Goal: Task Accomplishment & Management: Manage account settings

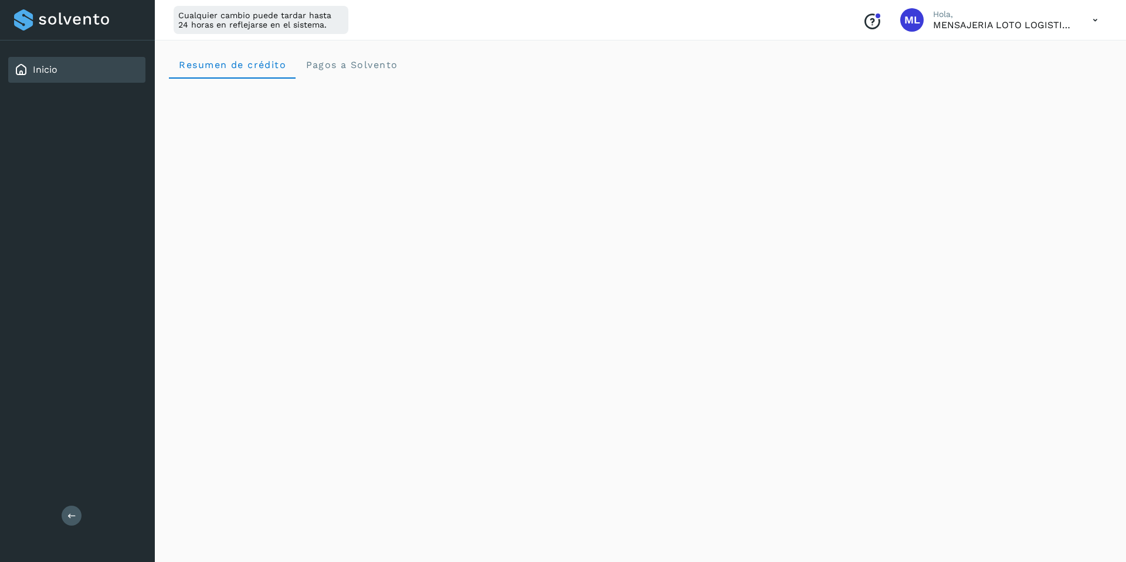
click at [1089, 22] on icon at bounding box center [1095, 20] width 24 height 24
click at [1014, 78] on div "Cerrar sesión" at bounding box center [1037, 75] width 140 height 22
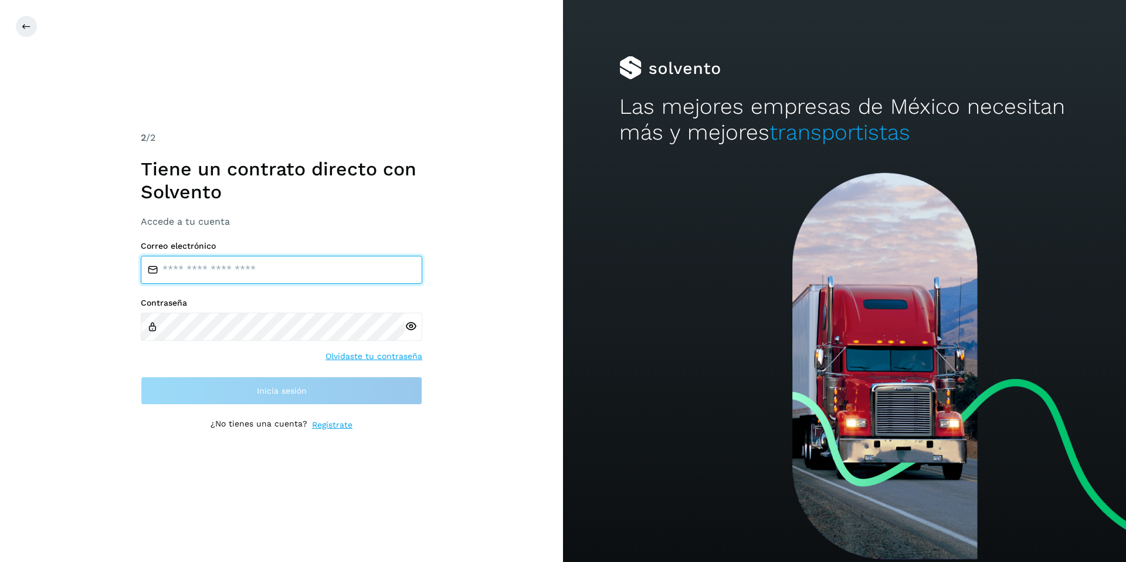
click at [237, 266] on input "email" at bounding box center [281, 270] width 281 height 28
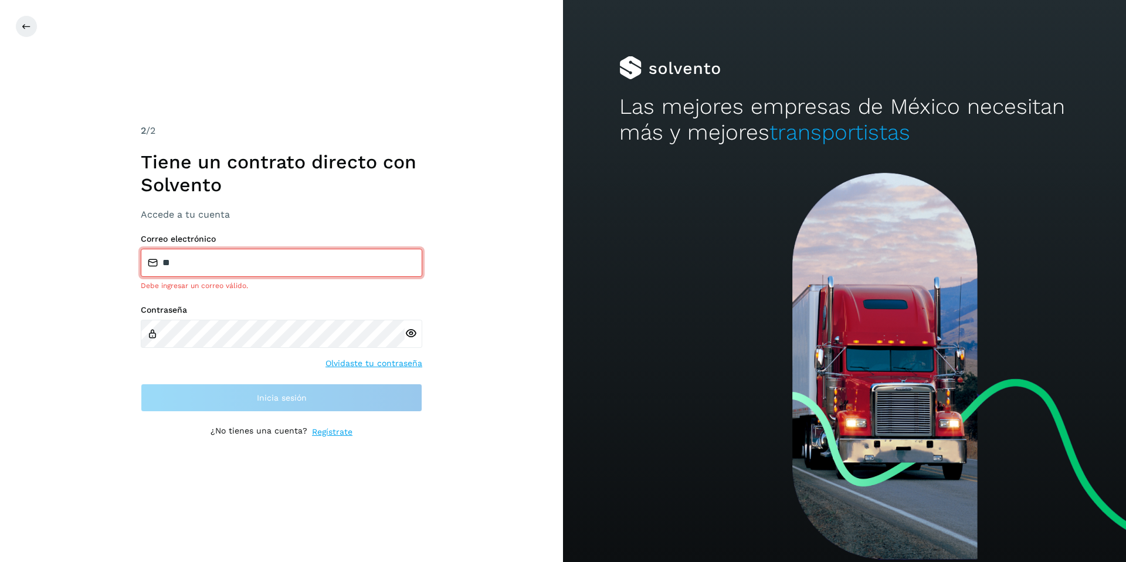
type input "**********"
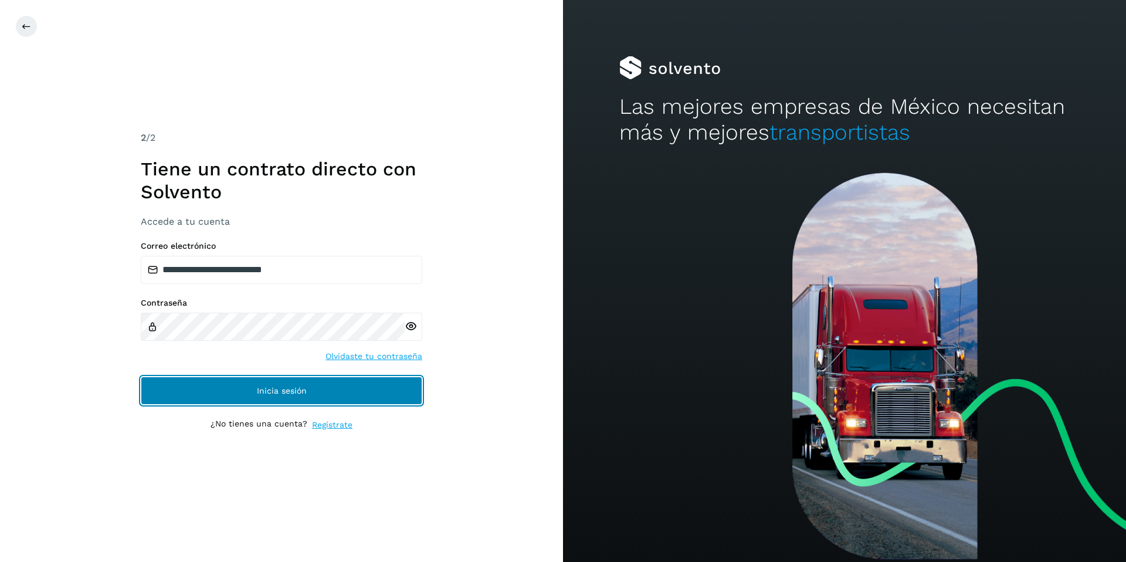
click at [280, 396] on button "Inicia sesión" at bounding box center [281, 390] width 281 height 28
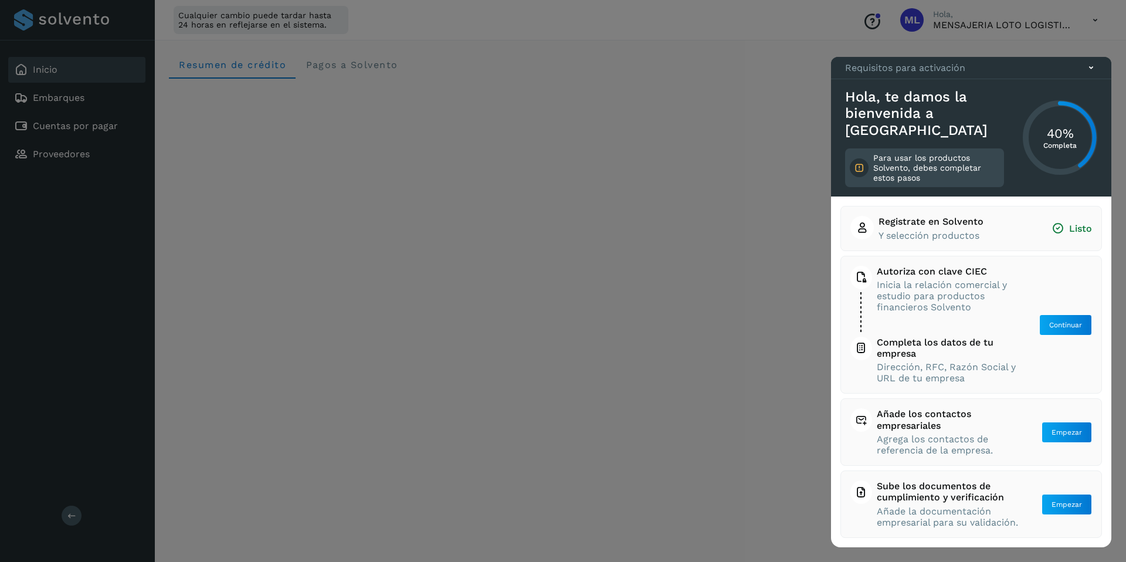
click at [1094, 74] on icon at bounding box center [1091, 68] width 12 height 12
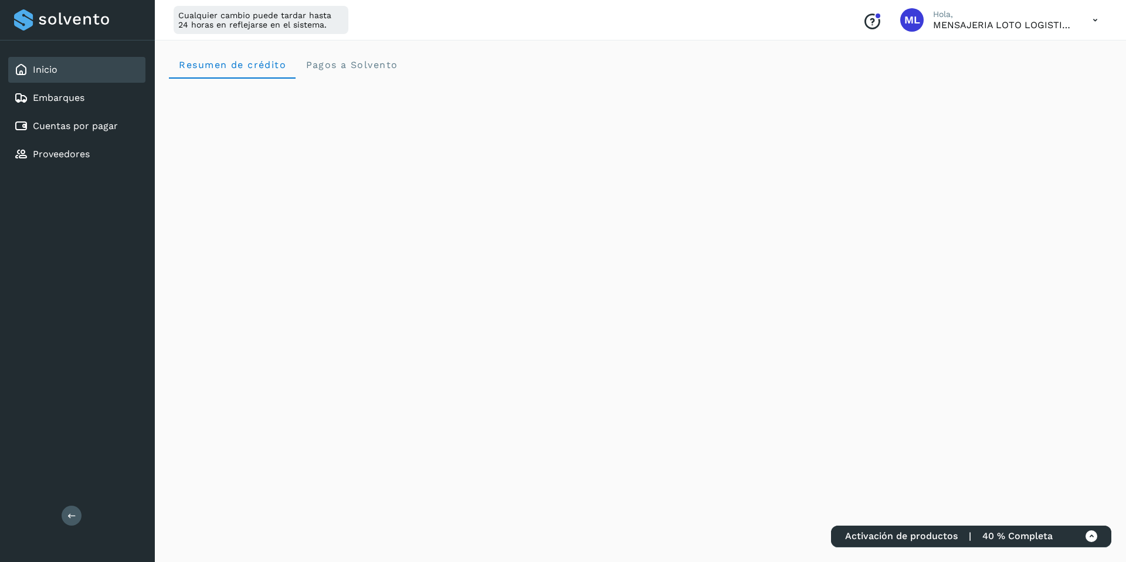
click at [1096, 18] on icon at bounding box center [1095, 20] width 24 height 24
click at [1021, 78] on div "Cerrar sesión" at bounding box center [1037, 75] width 140 height 22
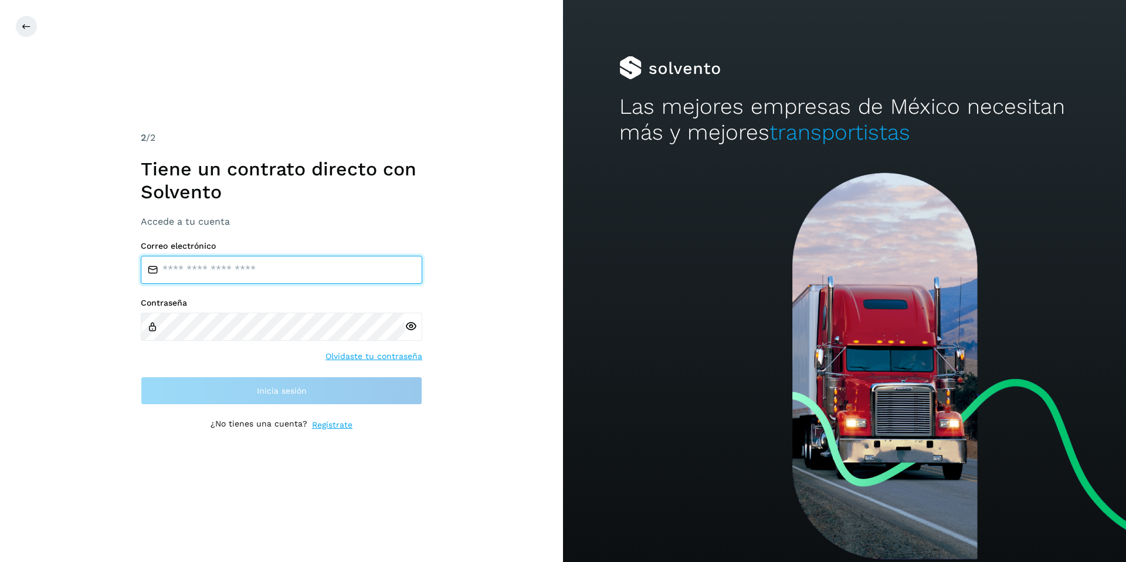
click at [271, 266] on input "email" at bounding box center [281, 270] width 281 height 28
click at [293, 277] on input "email" at bounding box center [281, 270] width 281 height 28
click at [264, 277] on input "email" at bounding box center [281, 270] width 281 height 28
click at [269, 273] on input "email" at bounding box center [281, 270] width 281 height 28
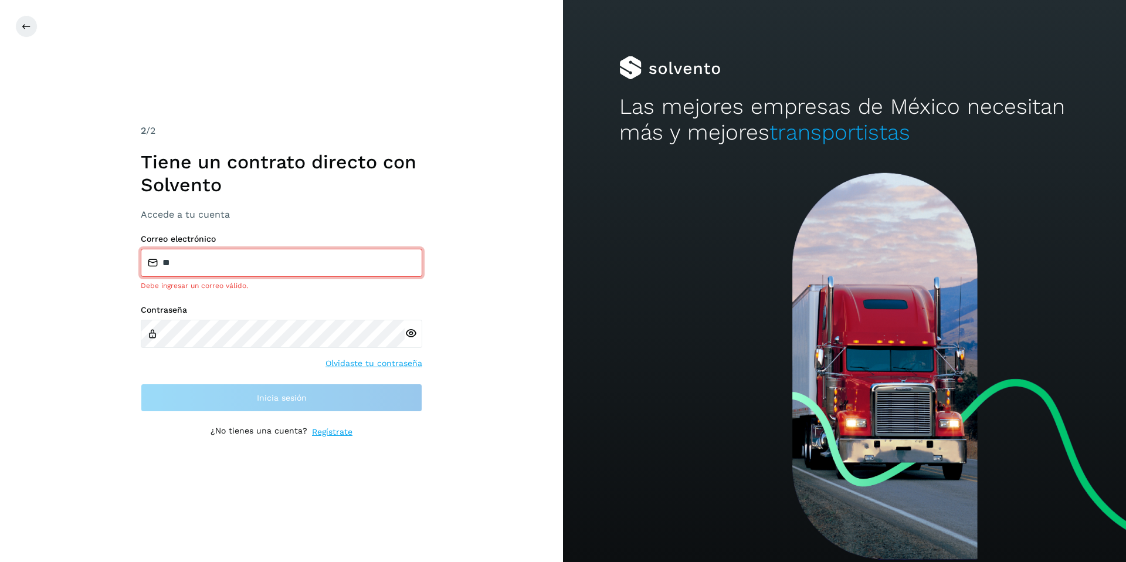
type input "**********"
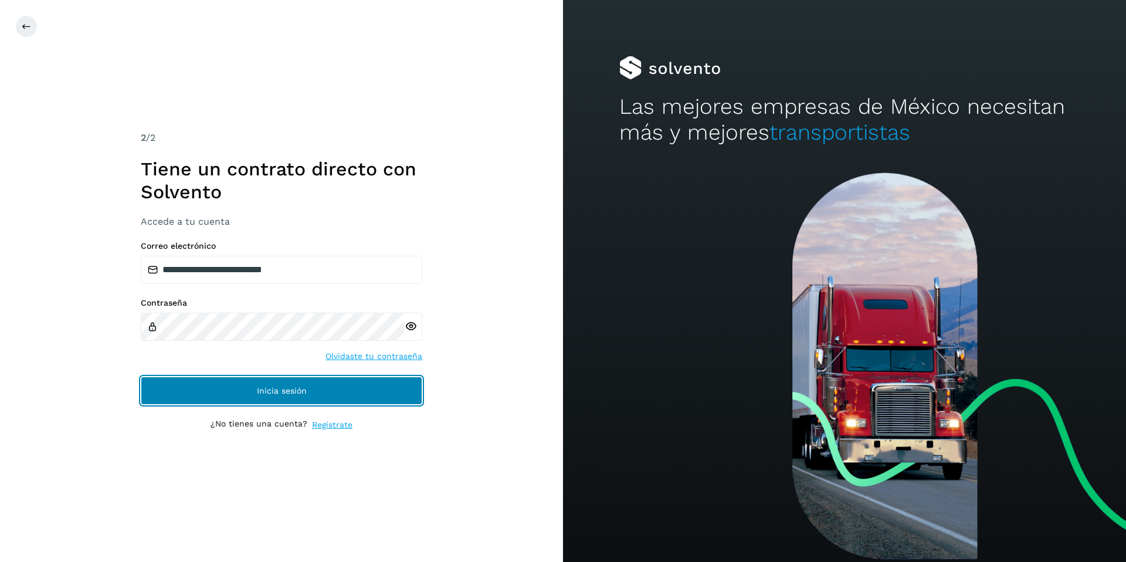
click at [295, 388] on span "Inicia sesión" at bounding box center [282, 390] width 50 height 8
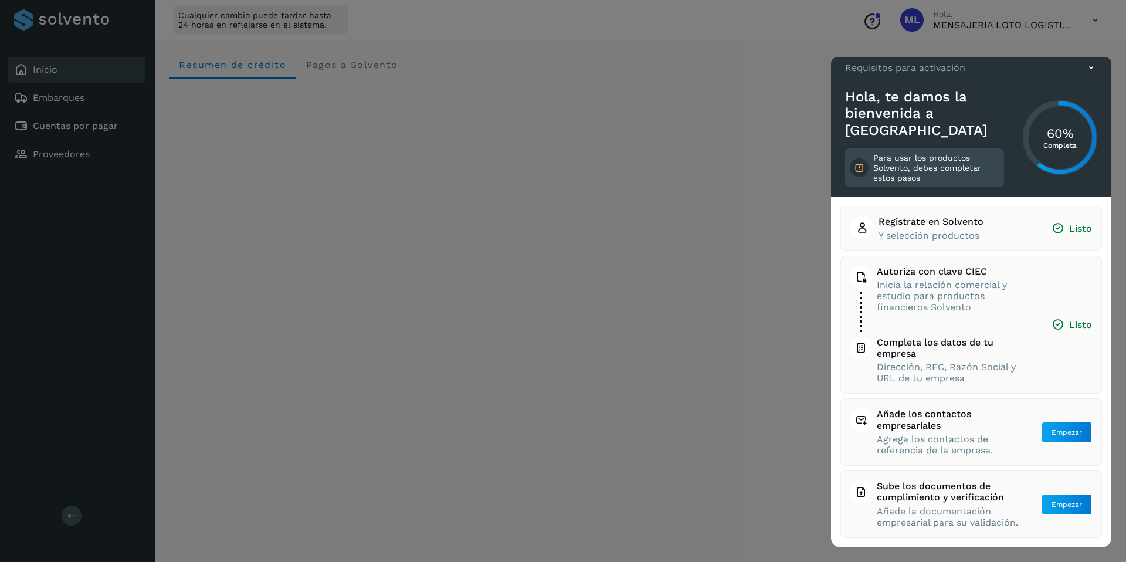
drag, startPoint x: 1090, startPoint y: 89, endPoint x: 1091, endPoint y: 72, distance: 17.6
click at [1091, 74] on icon at bounding box center [1091, 68] width 12 height 12
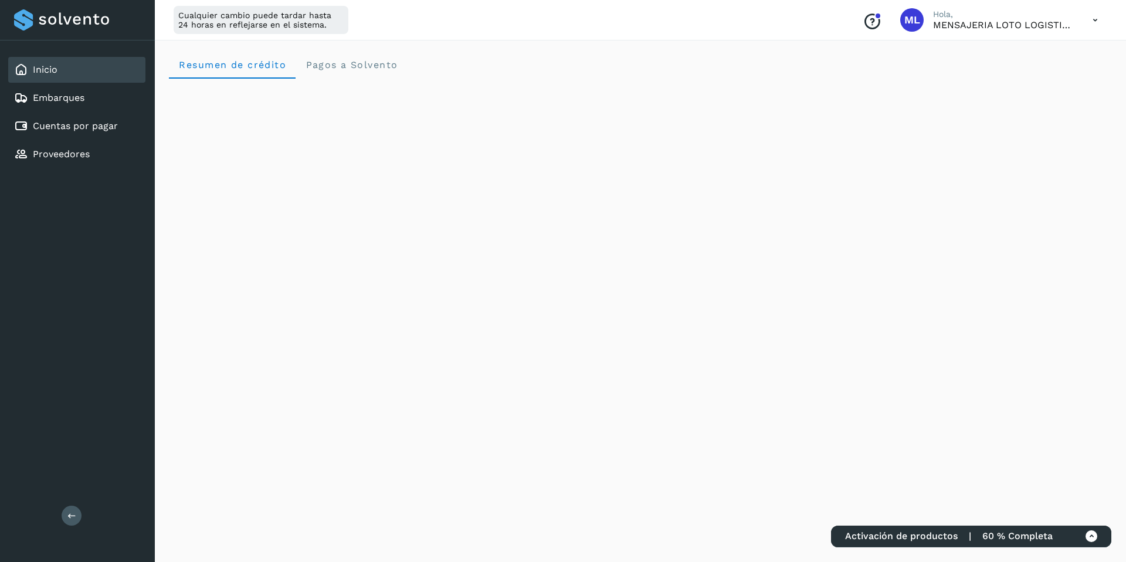
click at [1093, 21] on icon at bounding box center [1095, 20] width 24 height 24
click at [1040, 79] on div "Cerrar sesión" at bounding box center [1037, 75] width 140 height 22
